Goal: Information Seeking & Learning: Learn about a topic

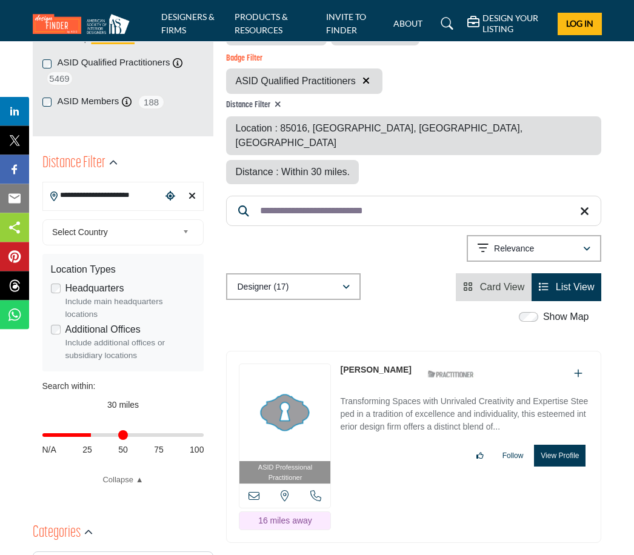
scroll to position [242, 0]
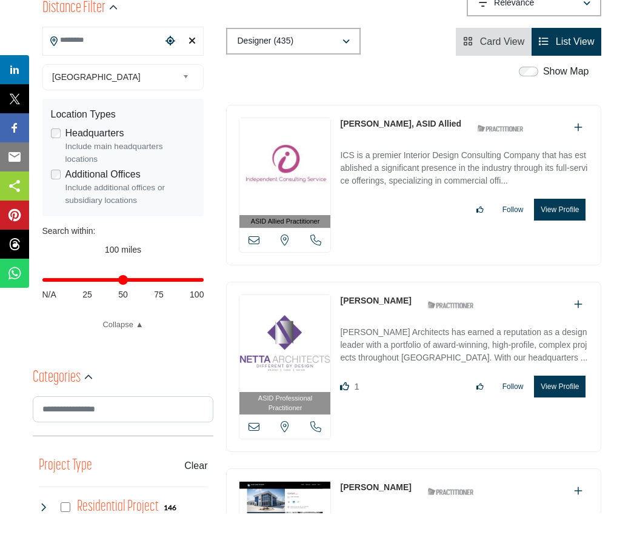
scroll to position [359, 0]
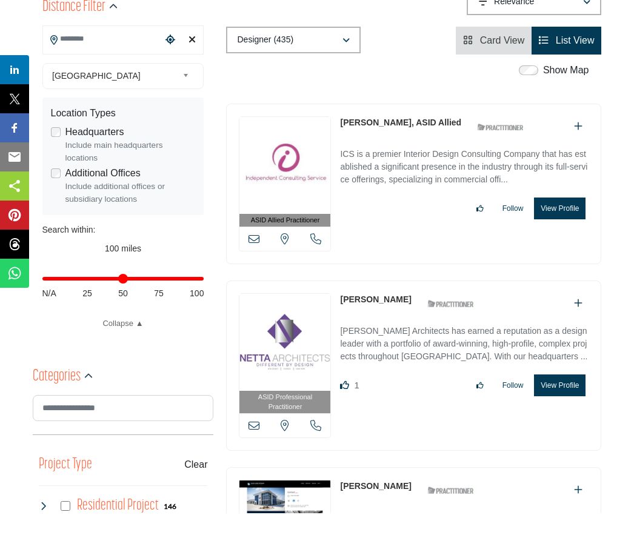
type input "**"
click at [79, 319] on input "Distance in miles" at bounding box center [123, 320] width 162 height 2
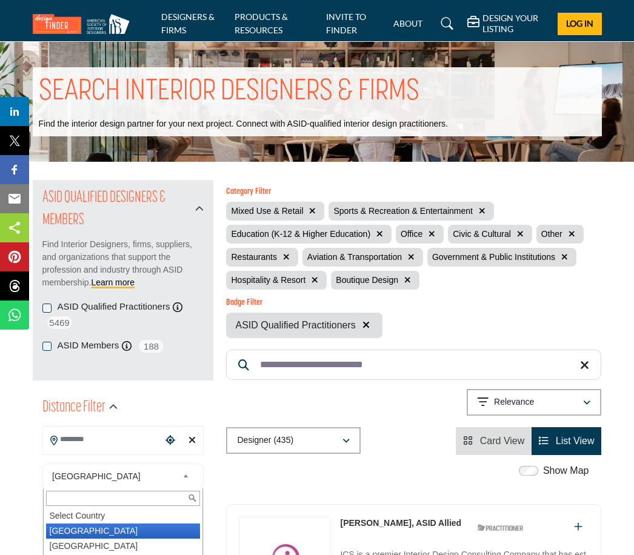
click at [412, 437] on div "Designer (435) All (435) Designer (435) Products (0) Projects (0)" at bounding box center [413, 441] width 375 height 28
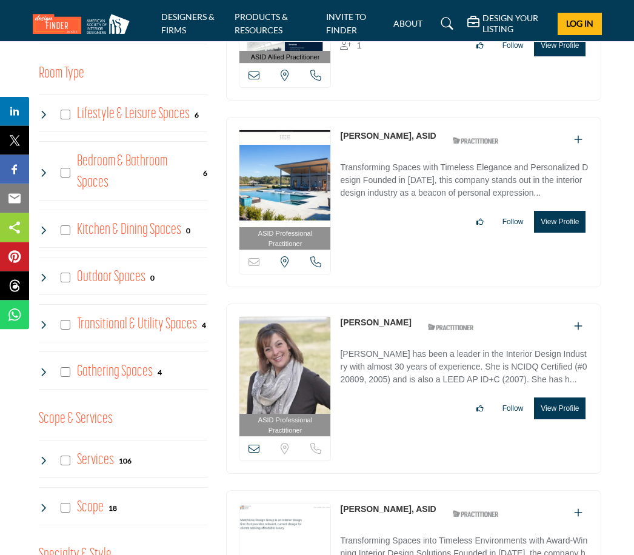
scroll to position [927, 0]
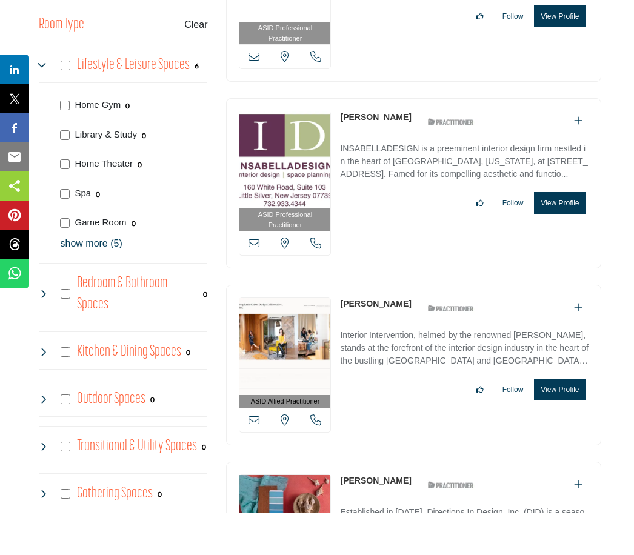
scroll to position [936, 0]
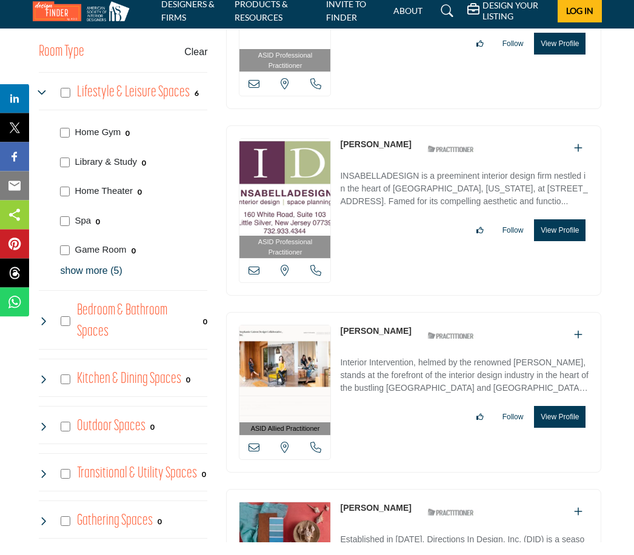
click at [200, 58] on buton "Clear" at bounding box center [195, 65] width 23 height 15
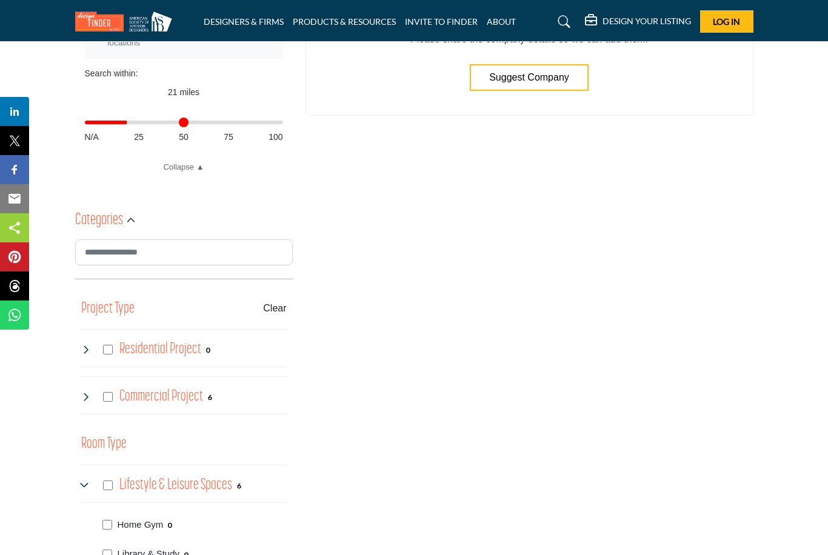
scroll to position [665, 0]
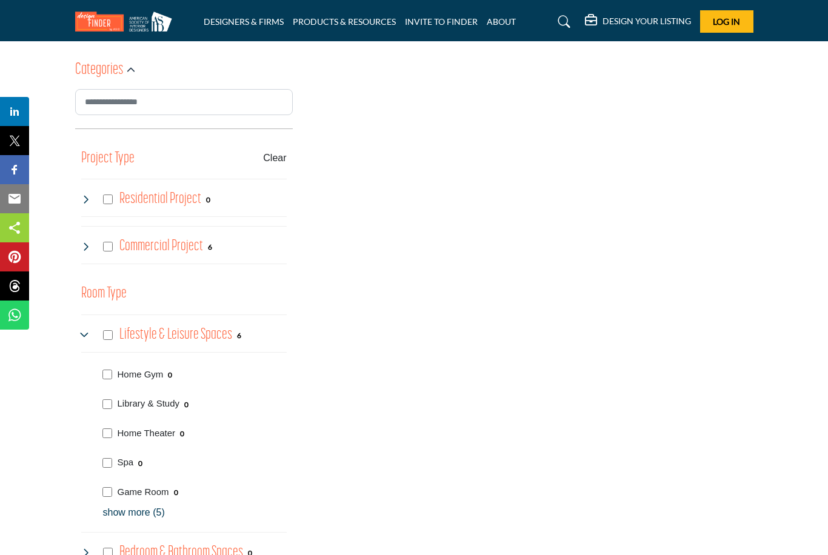
click at [238, 332] on b "6" at bounding box center [239, 336] width 4 height 8
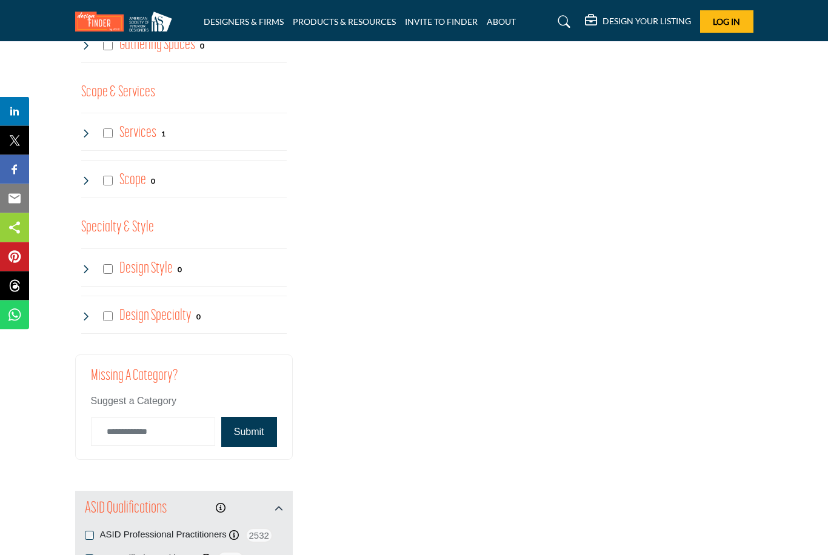
scroll to position [1203, 0]
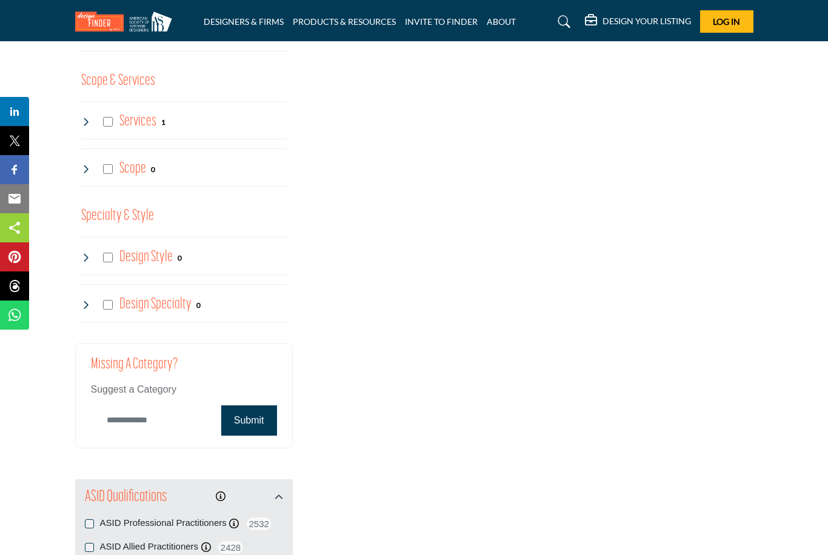
click at [120, 418] on input "Category Name" at bounding box center [153, 420] width 124 height 28
type input "**********"
click at [261, 425] on button "Submit" at bounding box center [249, 420] width 56 height 30
click at [256, 405] on button "Submit" at bounding box center [249, 420] width 56 height 30
